Goal: Transaction & Acquisition: Book appointment/travel/reservation

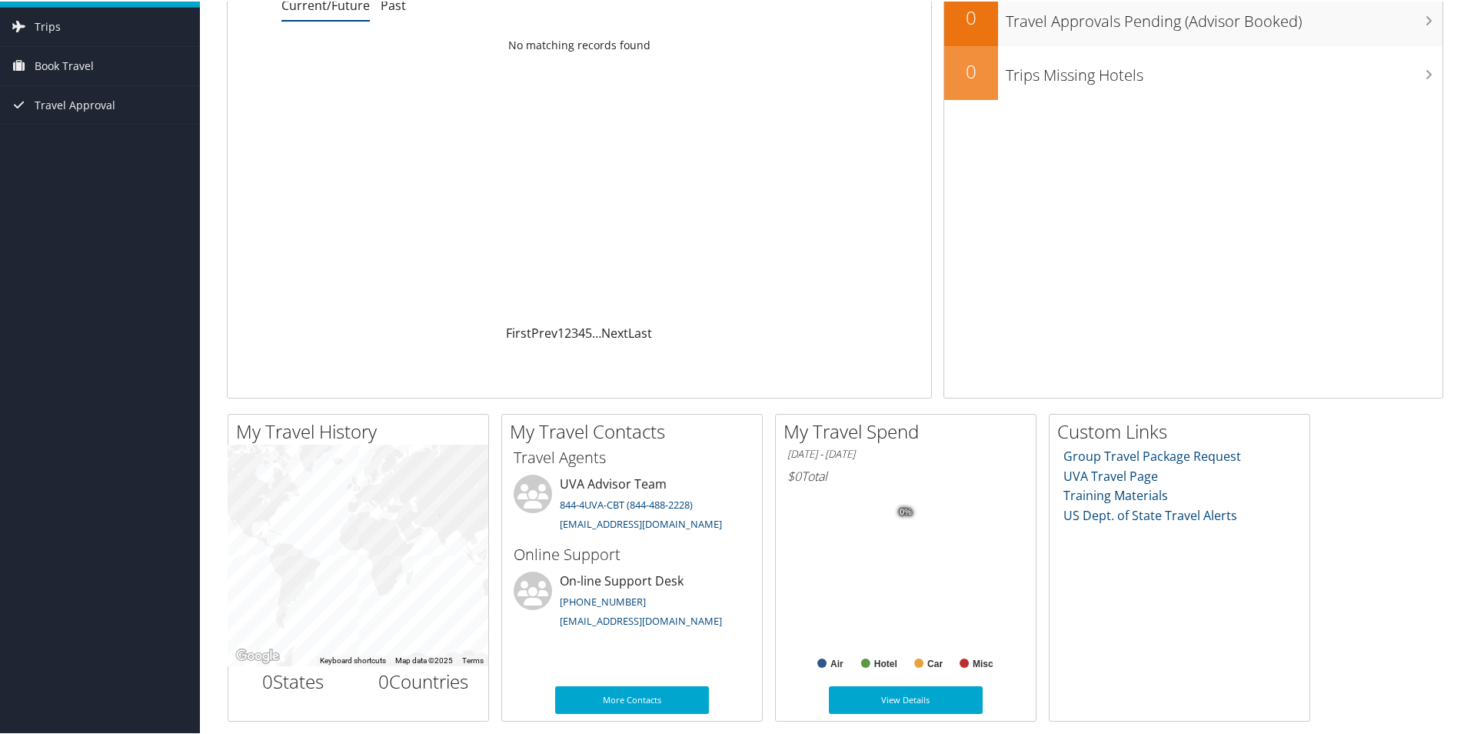
scroll to position [111, 0]
click at [92, 72] on span "Book Travel" at bounding box center [64, 64] width 59 height 38
click at [82, 141] on link "Book/Manage Online Trips" at bounding box center [100, 141] width 200 height 23
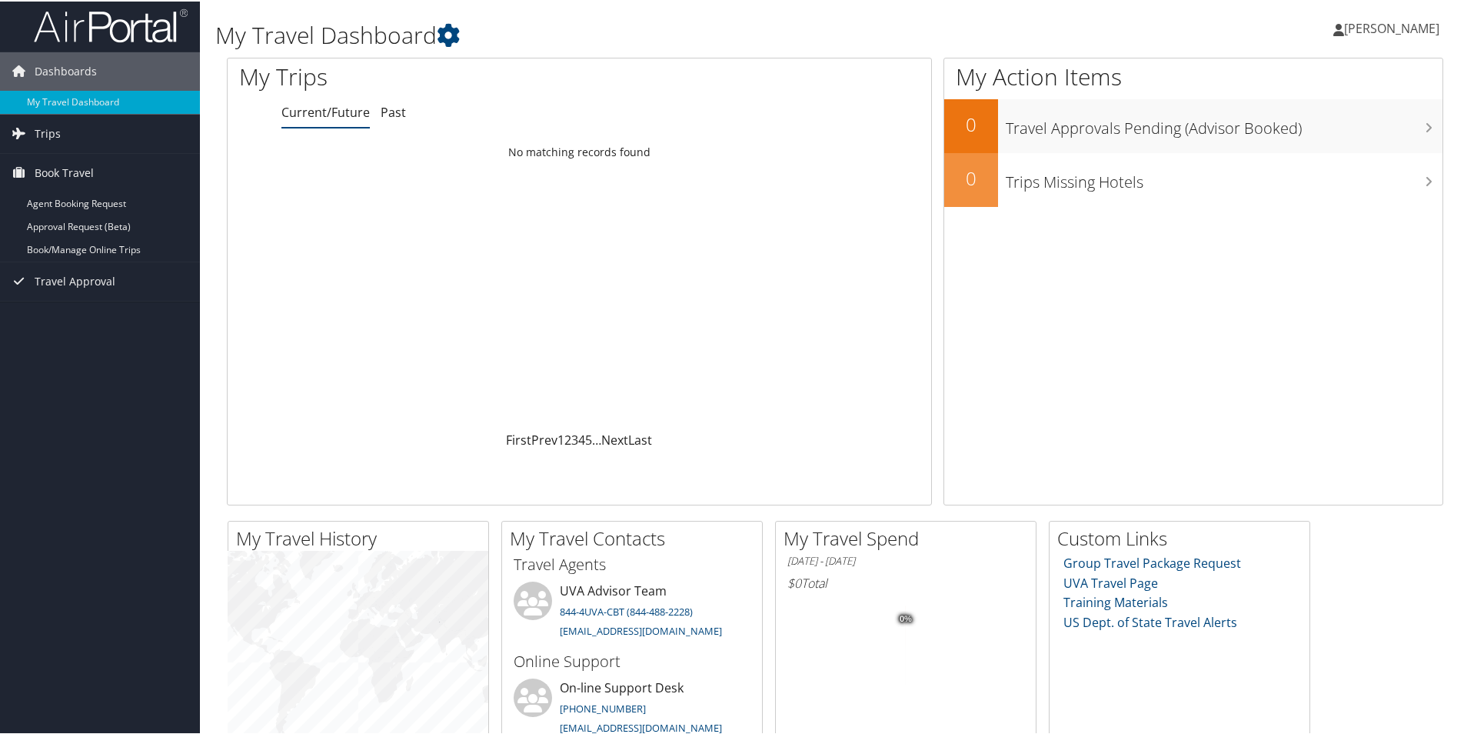
scroll to position [0, 0]
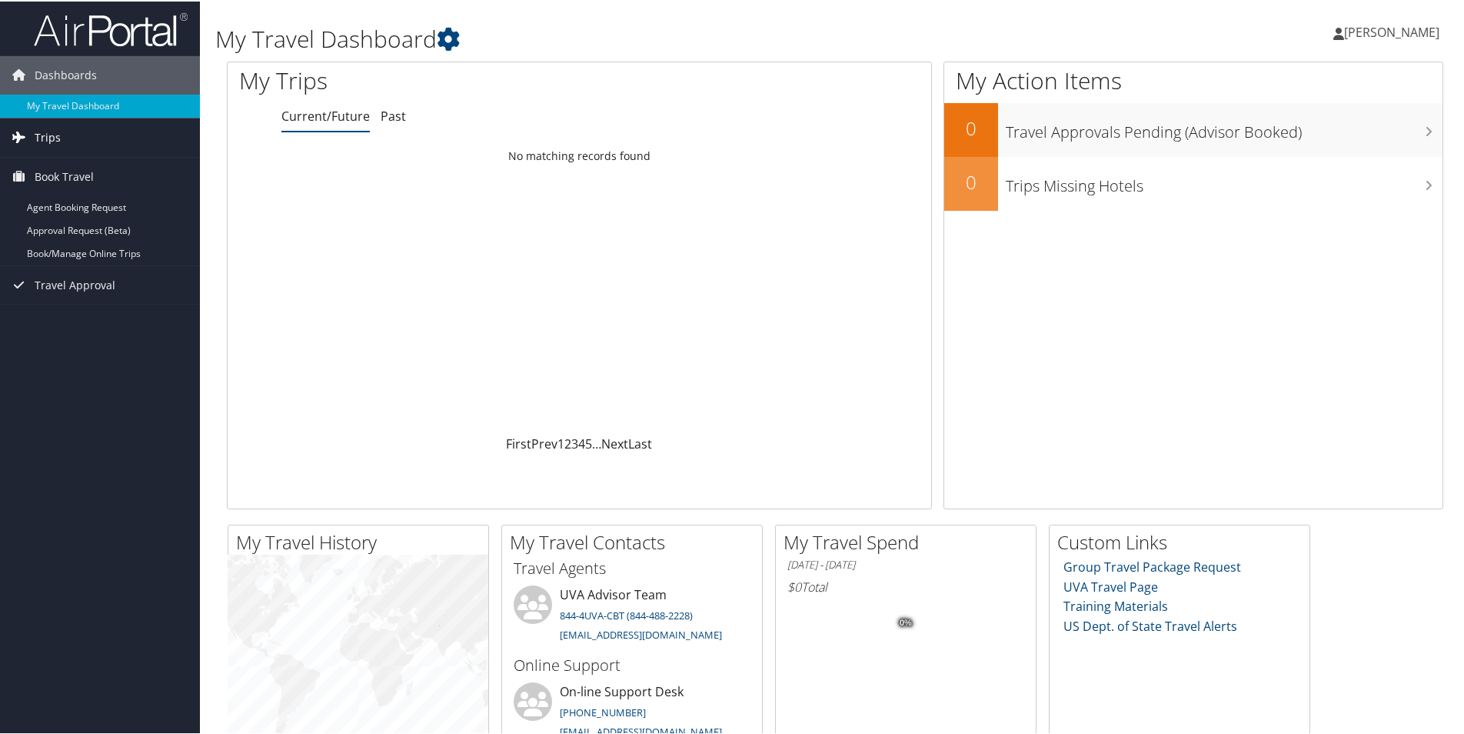
click at [57, 140] on span "Trips" at bounding box center [48, 136] width 26 height 38
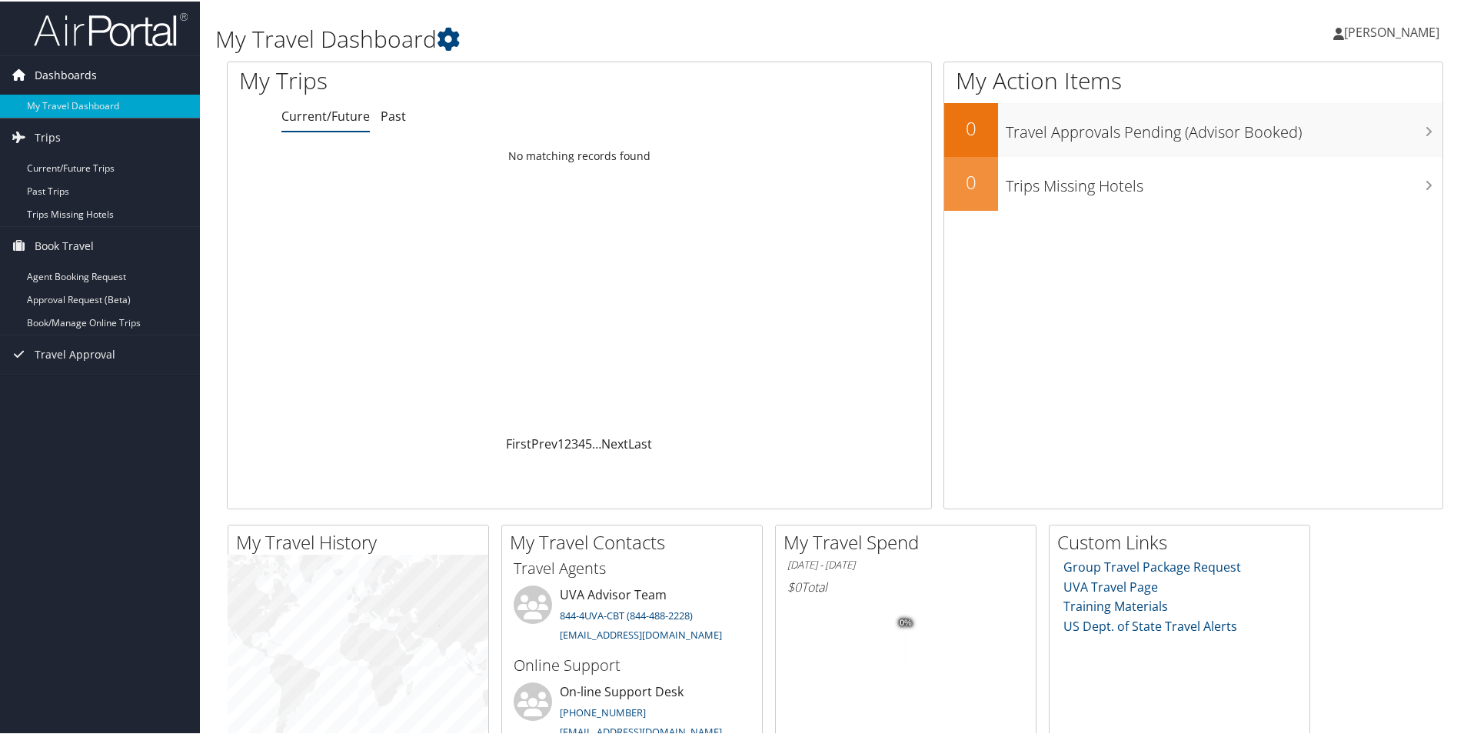
click at [69, 73] on span "Dashboards" at bounding box center [66, 74] width 62 height 38
click at [54, 85] on span "Dashboards" at bounding box center [66, 74] width 62 height 38
click at [85, 358] on span "Travel Approval" at bounding box center [75, 353] width 81 height 38
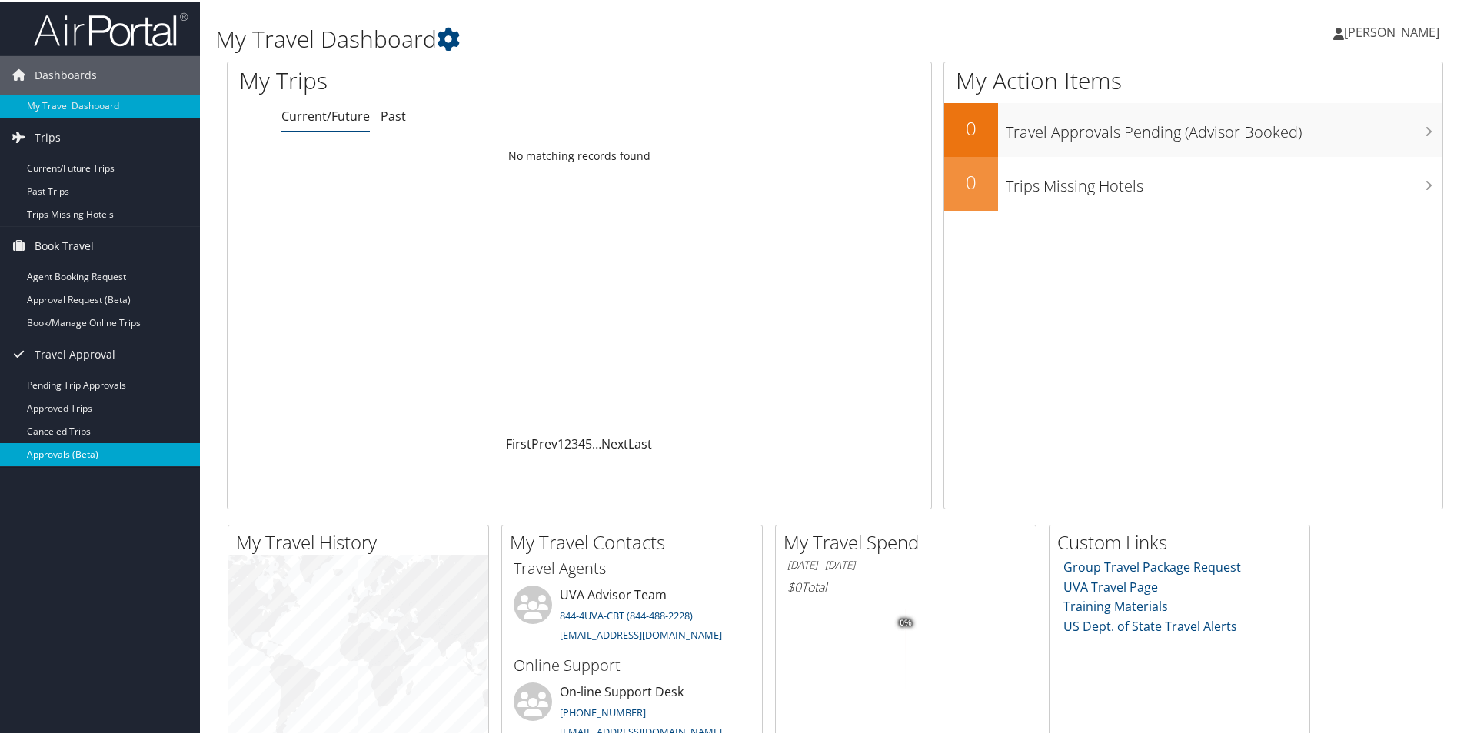
click at [112, 452] on link "Approvals (Beta)" at bounding box center [100, 452] width 200 height 23
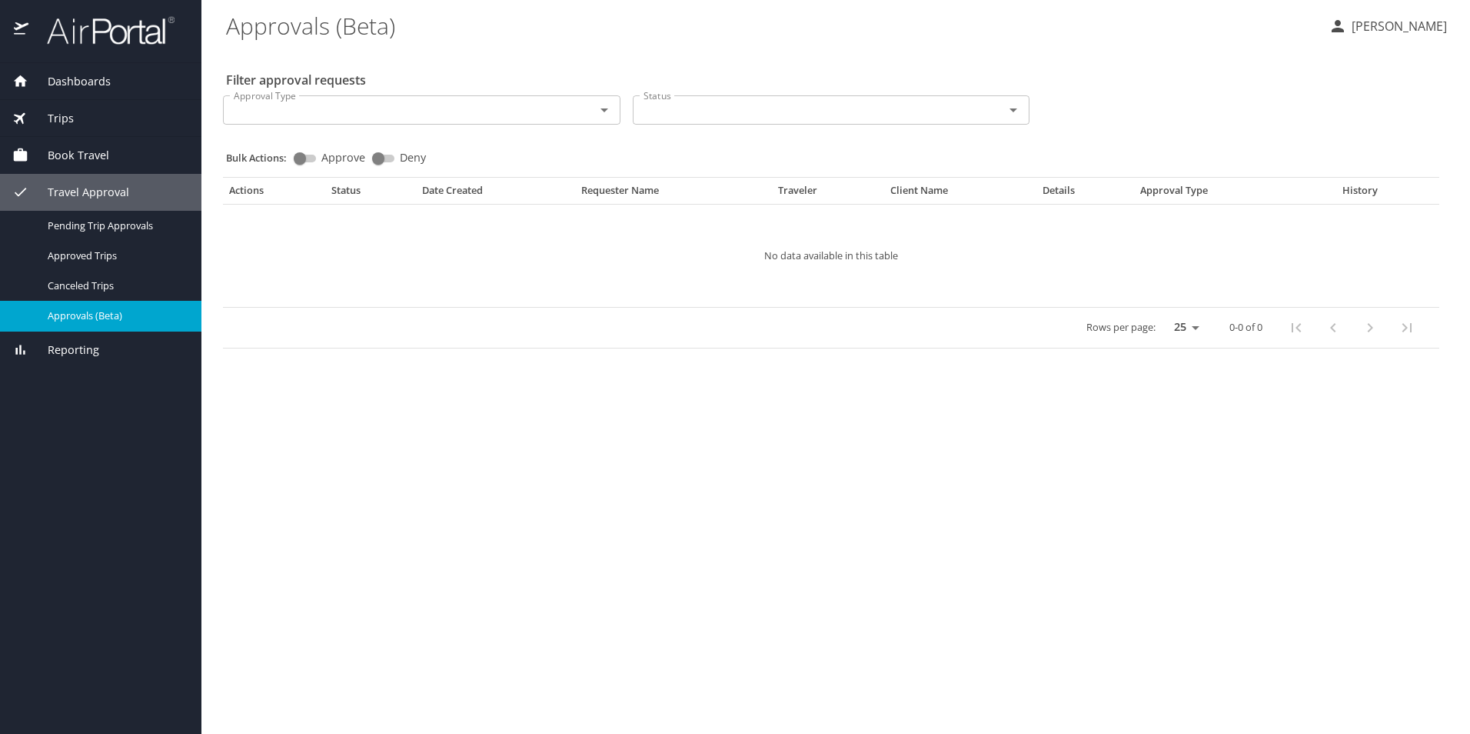
click at [74, 147] on span "Book Travel" at bounding box center [68, 155] width 81 height 17
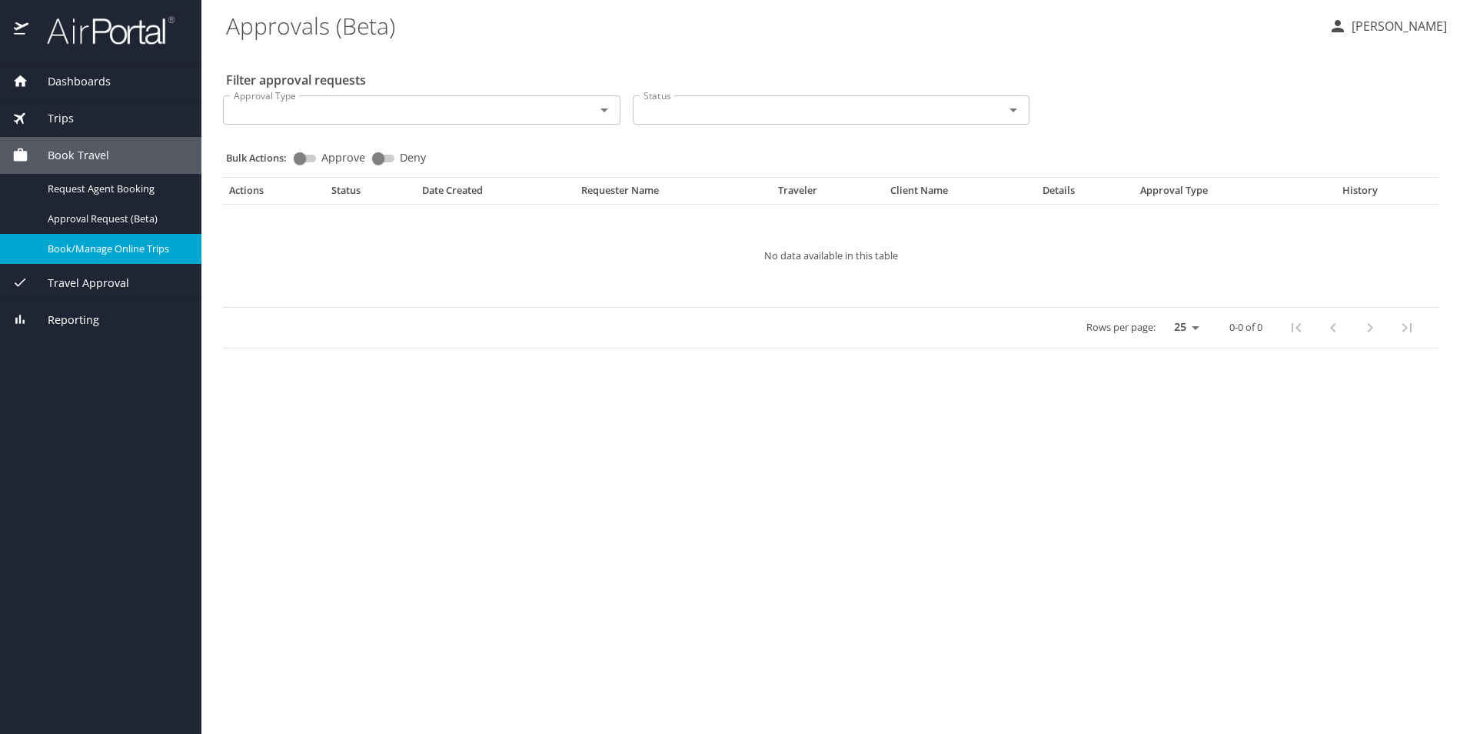
click at [131, 255] on span "Book/Manage Online Trips" at bounding box center [115, 248] width 135 height 15
